Goal: Task Accomplishment & Management: Use online tool/utility

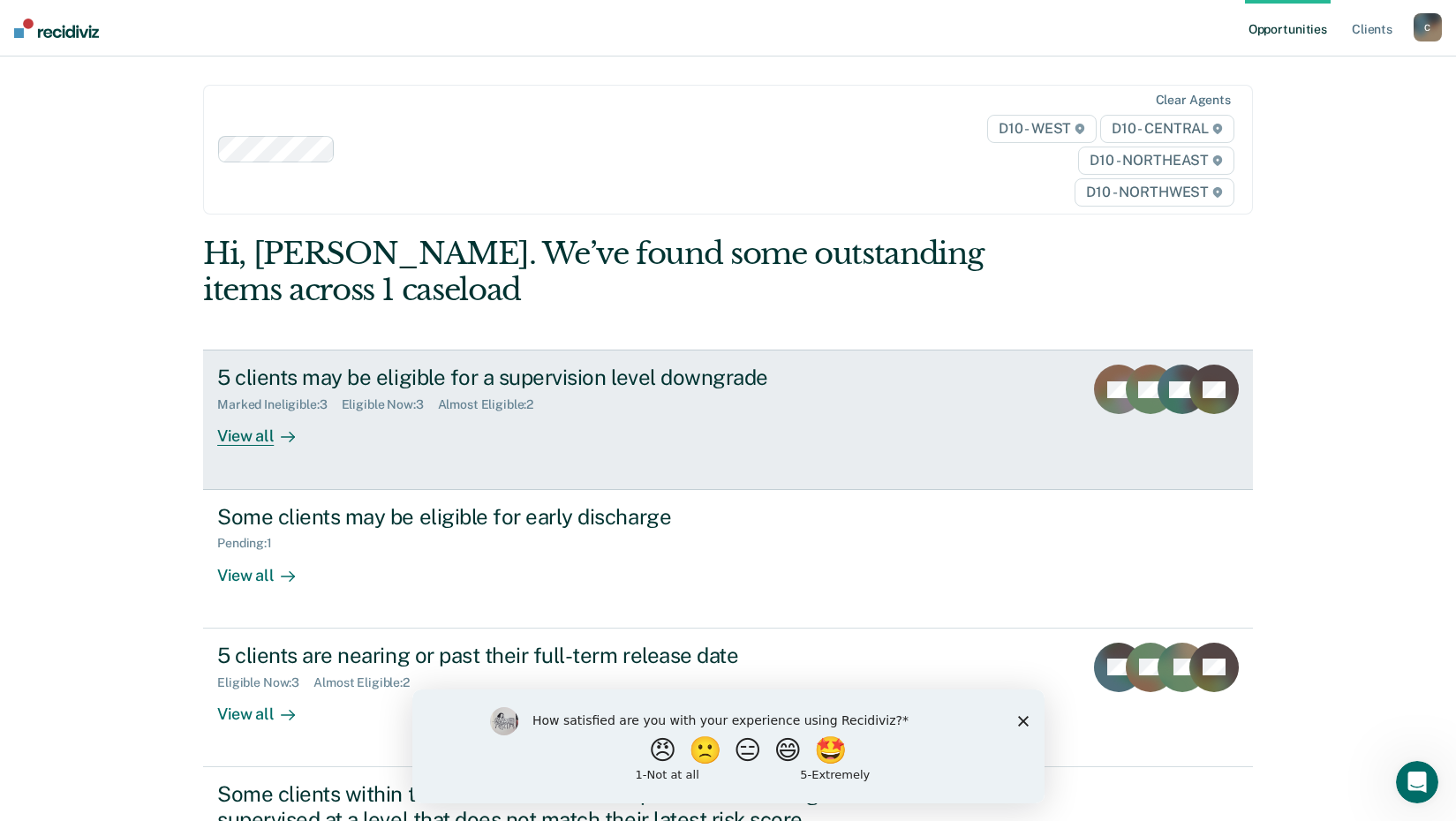
click at [248, 435] on div "View all" at bounding box center [267, 429] width 99 height 34
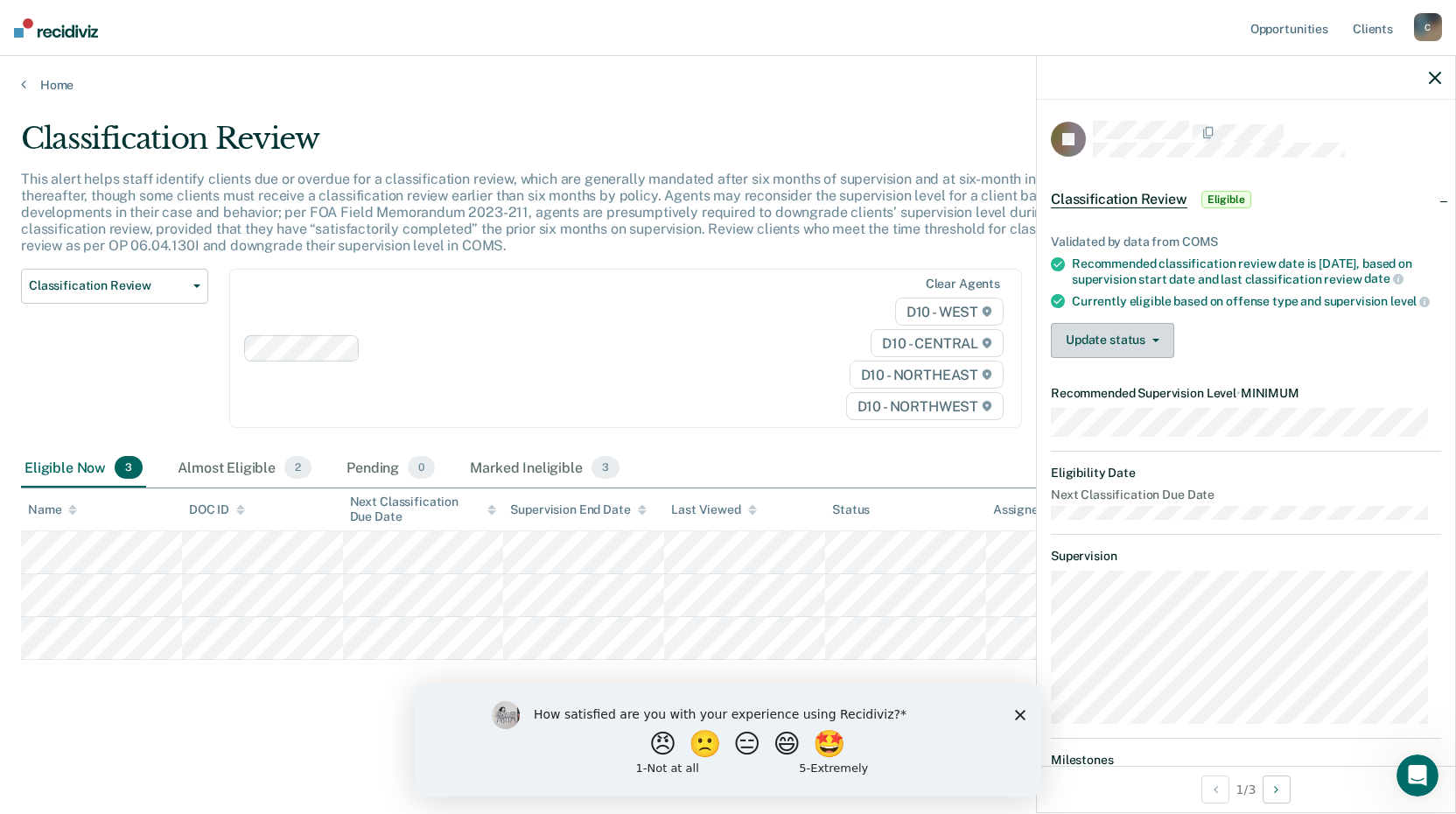
click at [1125, 348] on button "Update status" at bounding box center [1113, 340] width 123 height 35
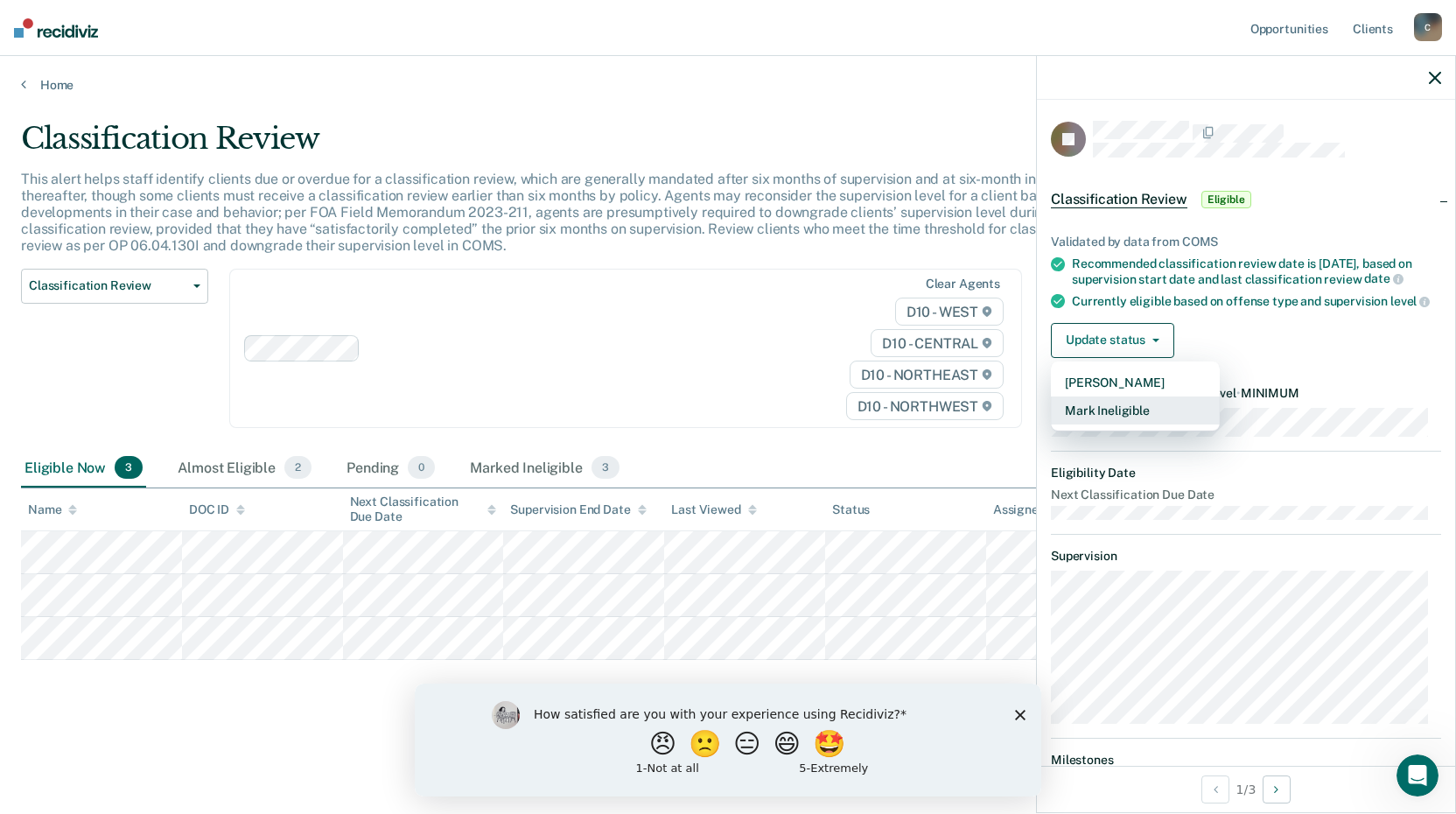
click at [1121, 415] on button "Mark Ineligible" at bounding box center [1135, 410] width 169 height 28
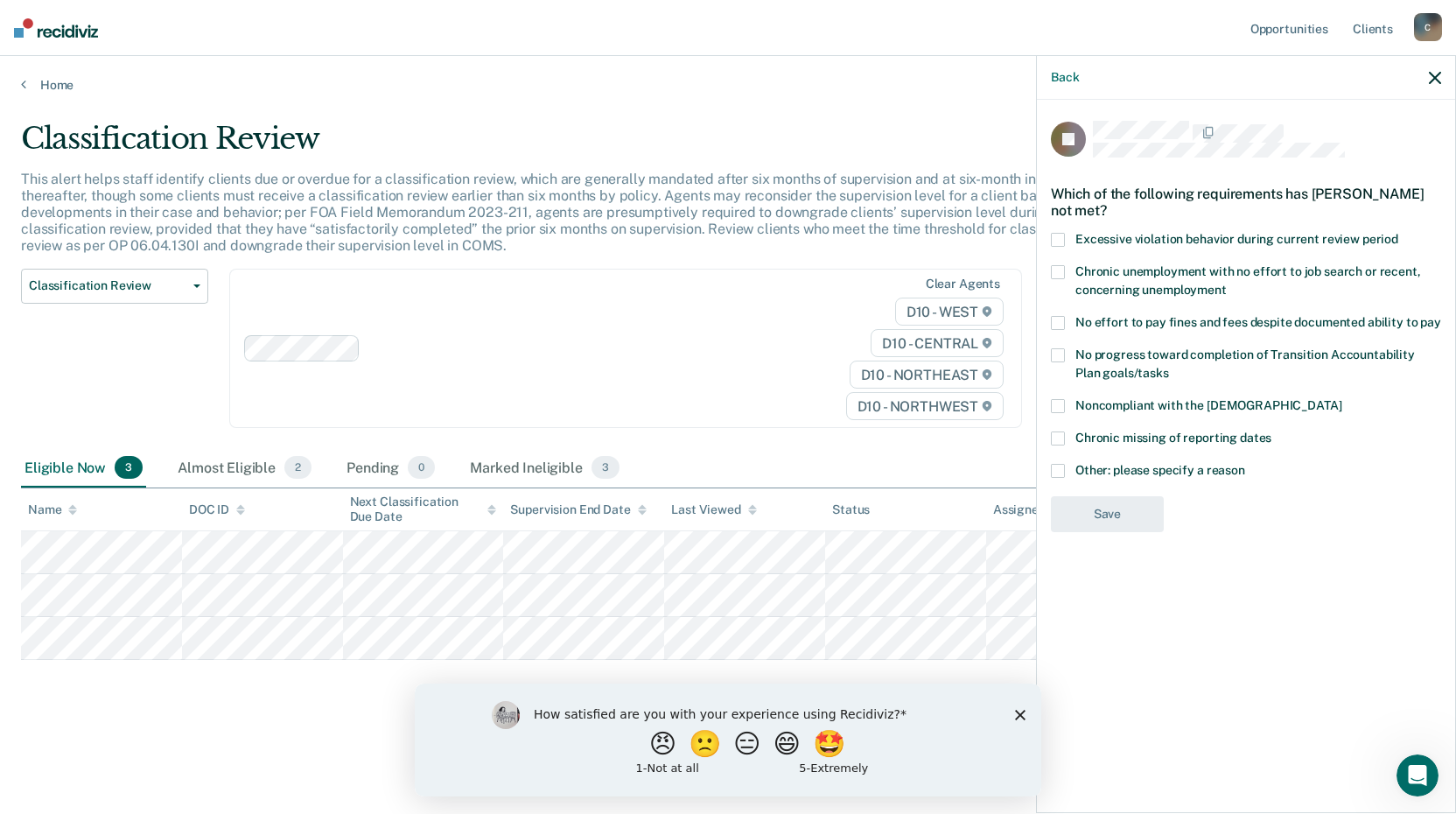
click at [1052, 406] on span at bounding box center [1058, 406] width 14 height 14
click at [1342, 399] on input "Noncompliant with the [DEMOGRAPHIC_DATA]" at bounding box center [1342, 399] width 0 height 0
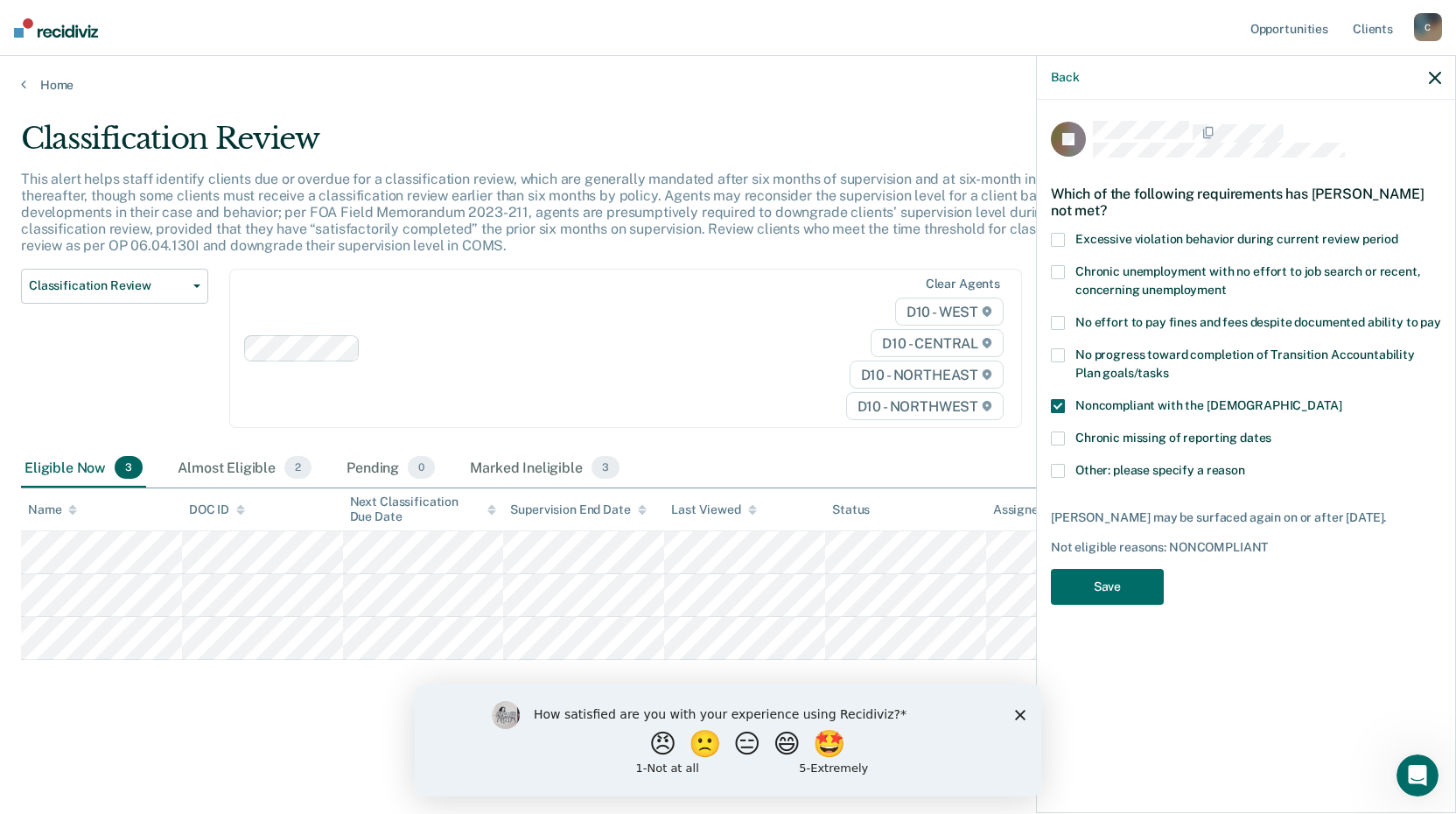
click at [1058, 440] on span at bounding box center [1058, 439] width 14 height 14
click at [1271, 432] on input "Chronic missing of reporting dates" at bounding box center [1271, 432] width 0 height 0
click at [1061, 471] on span at bounding box center [1058, 471] width 14 height 14
click at [1245, 464] on input "Other: please specify a reason" at bounding box center [1245, 464] width 0 height 0
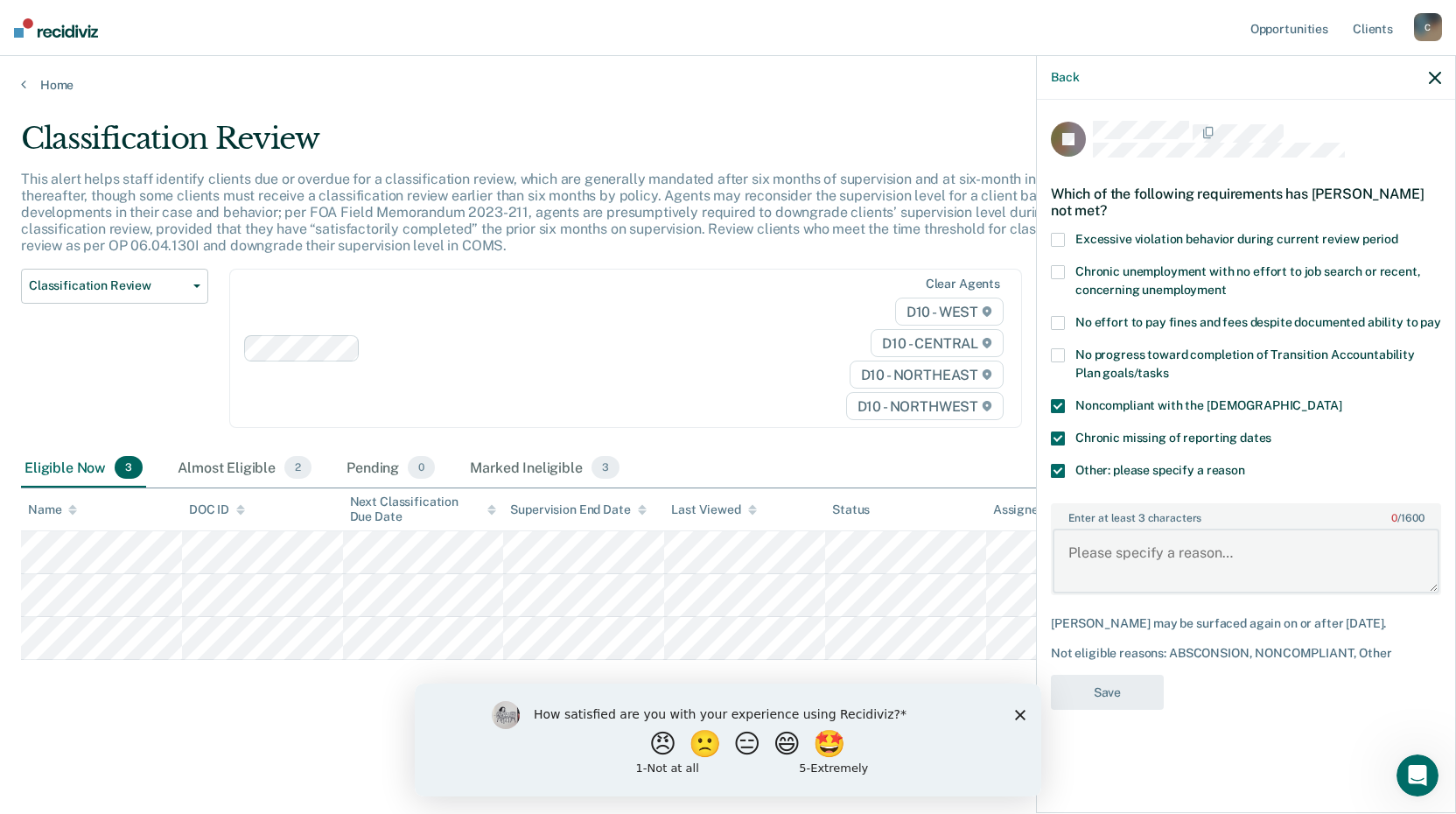
click at [1121, 552] on textarea "Enter at least 3 characters 0 / 1600" at bounding box center [1246, 561] width 387 height 65
type textarea "Charged with possession of weapons and drugs"
click at [1113, 683] on button "Save" at bounding box center [1107, 693] width 113 height 36
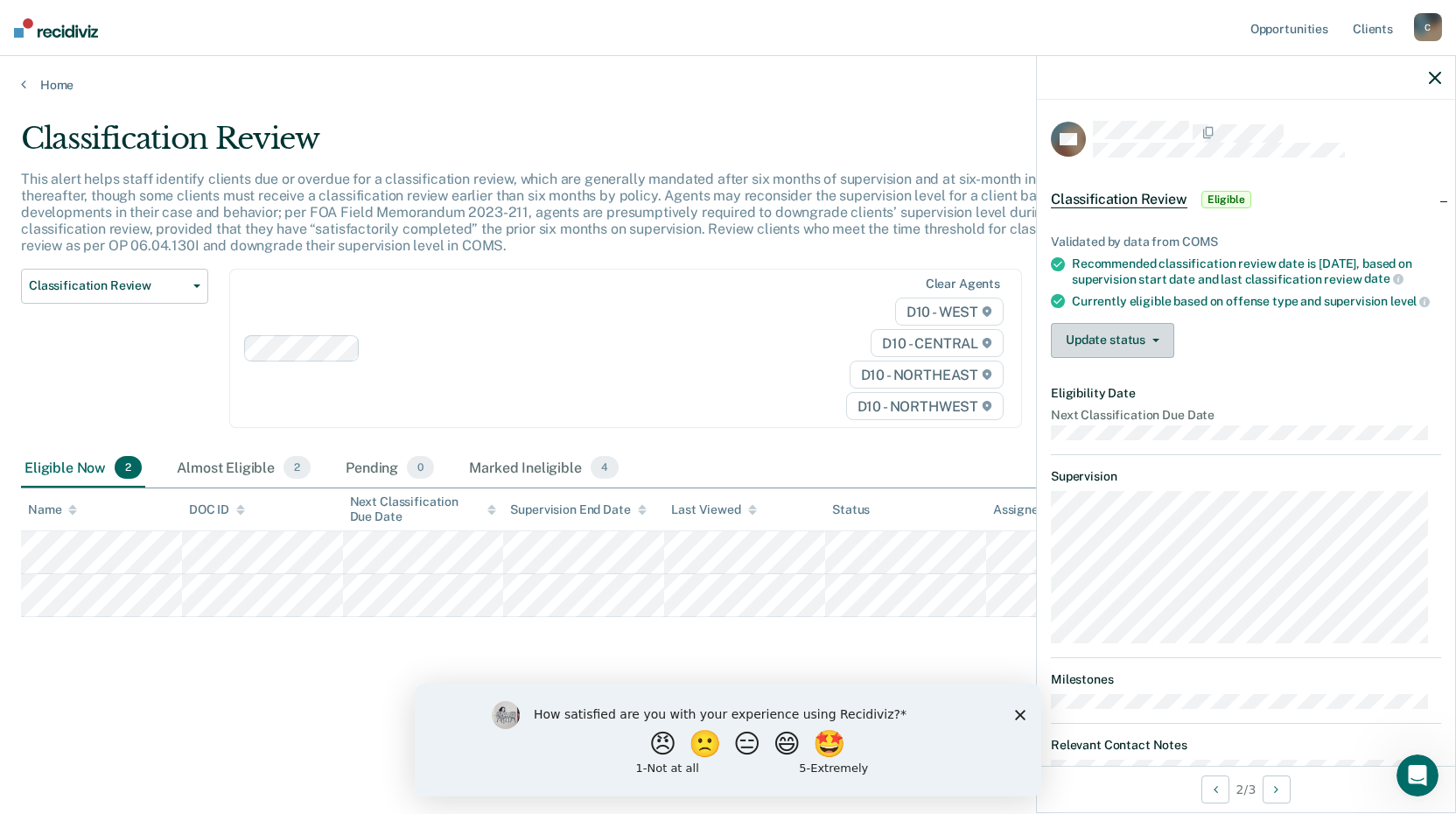
click at [1131, 358] on button "Update status" at bounding box center [1113, 340] width 123 height 35
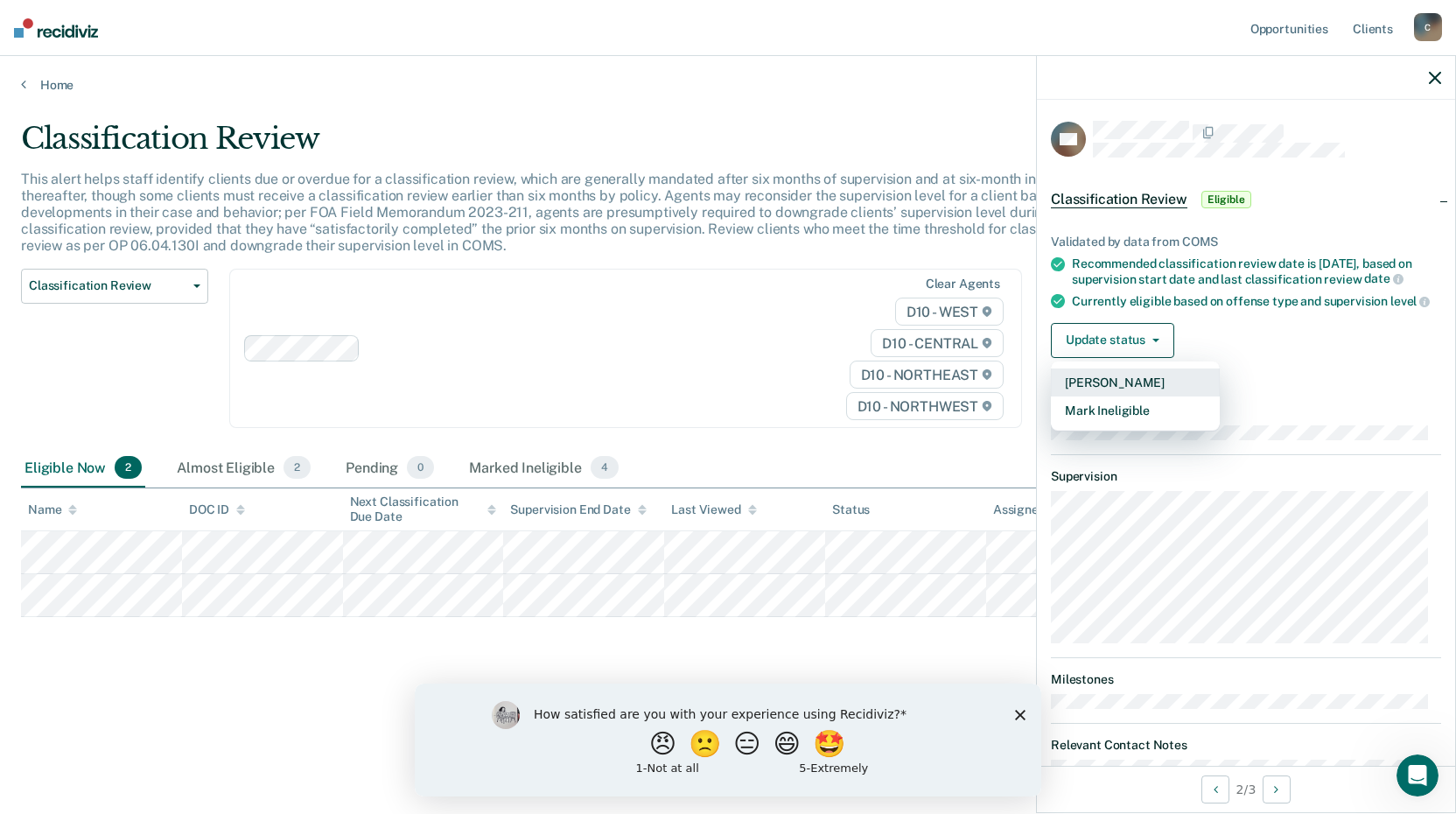
click at [1107, 396] on button "[PERSON_NAME]" at bounding box center [1135, 382] width 169 height 28
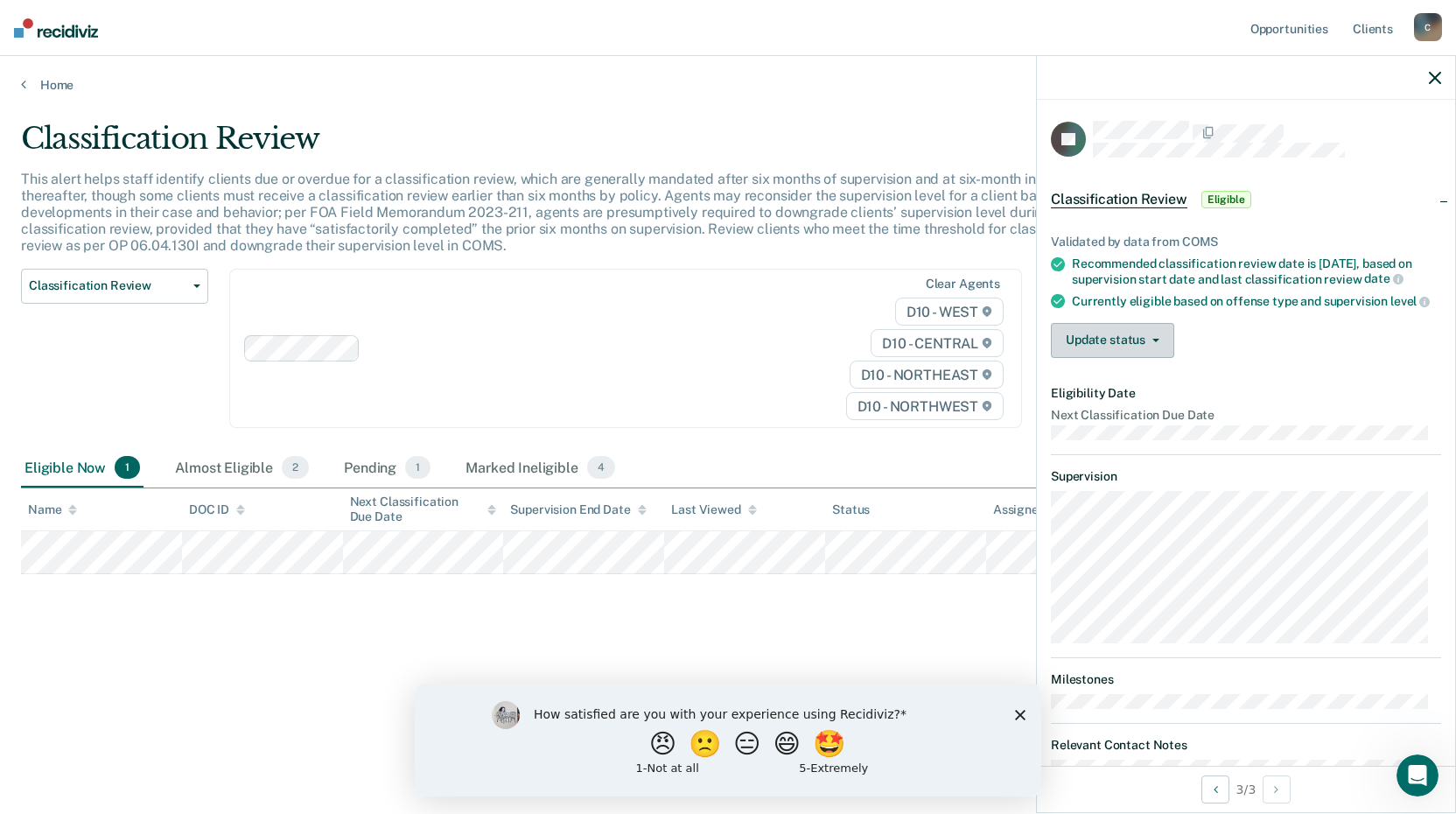
click at [1093, 358] on button "Update status" at bounding box center [1113, 340] width 123 height 35
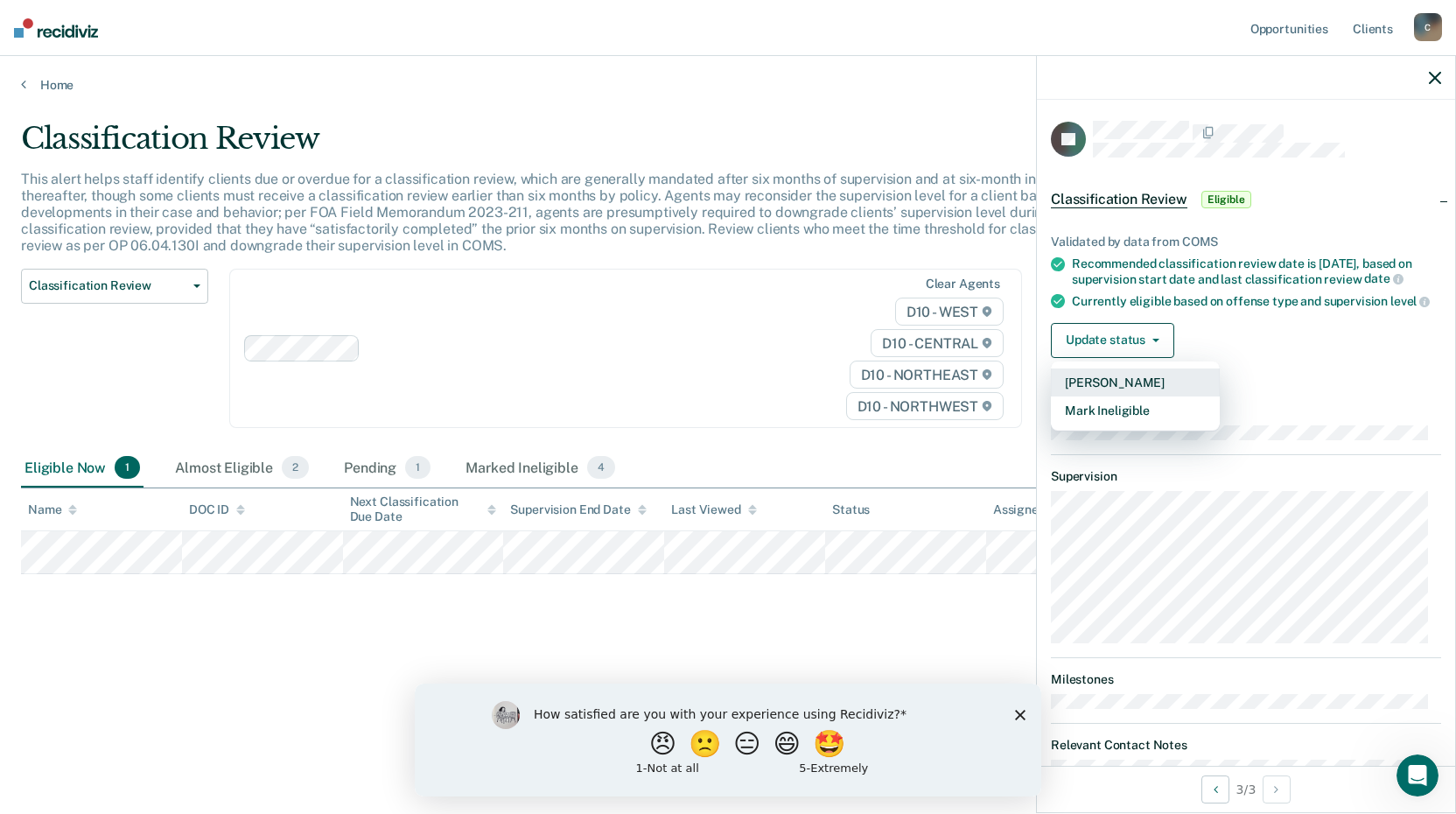
click at [1095, 396] on button "[PERSON_NAME]" at bounding box center [1135, 382] width 169 height 28
